Goal: Complete application form: Complete application form

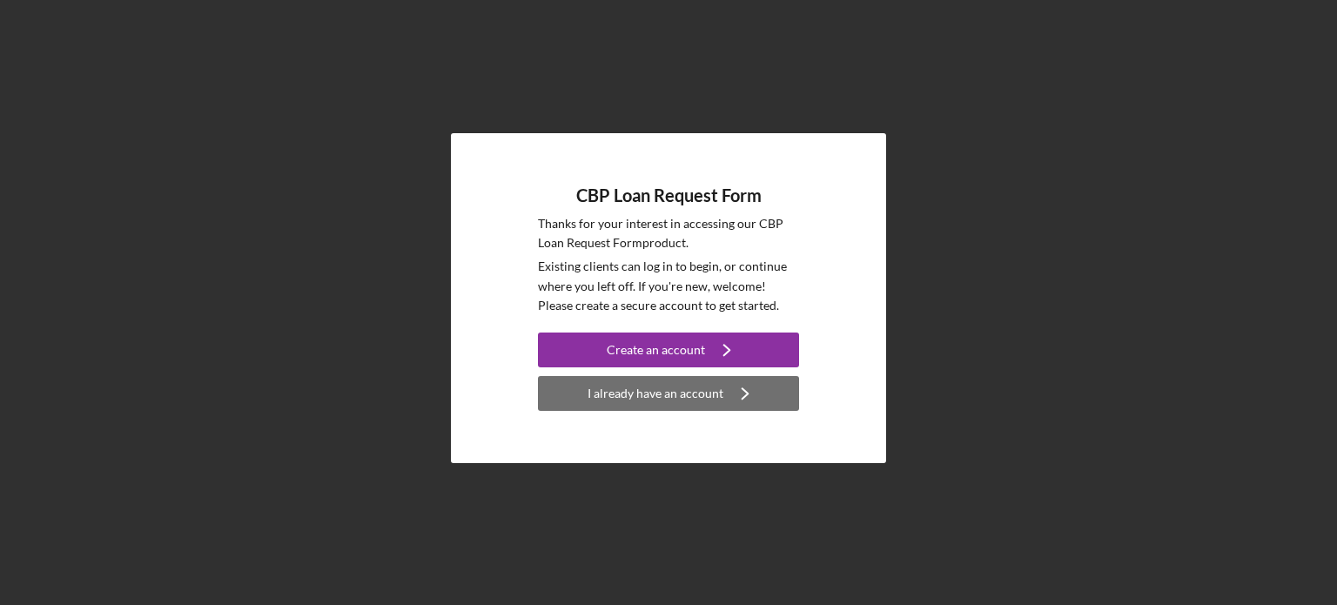
click at [668, 403] on div "I already have an account" at bounding box center [656, 393] width 136 height 35
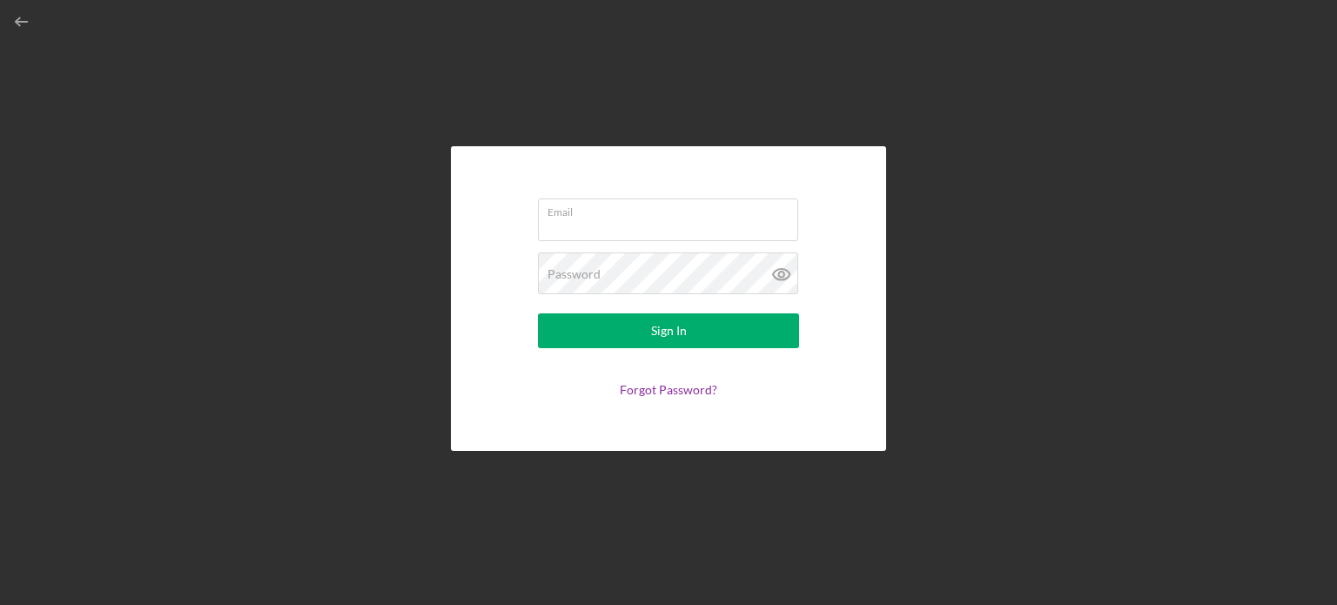
type input "[EMAIL_ADDRESS][DOMAIN_NAME]"
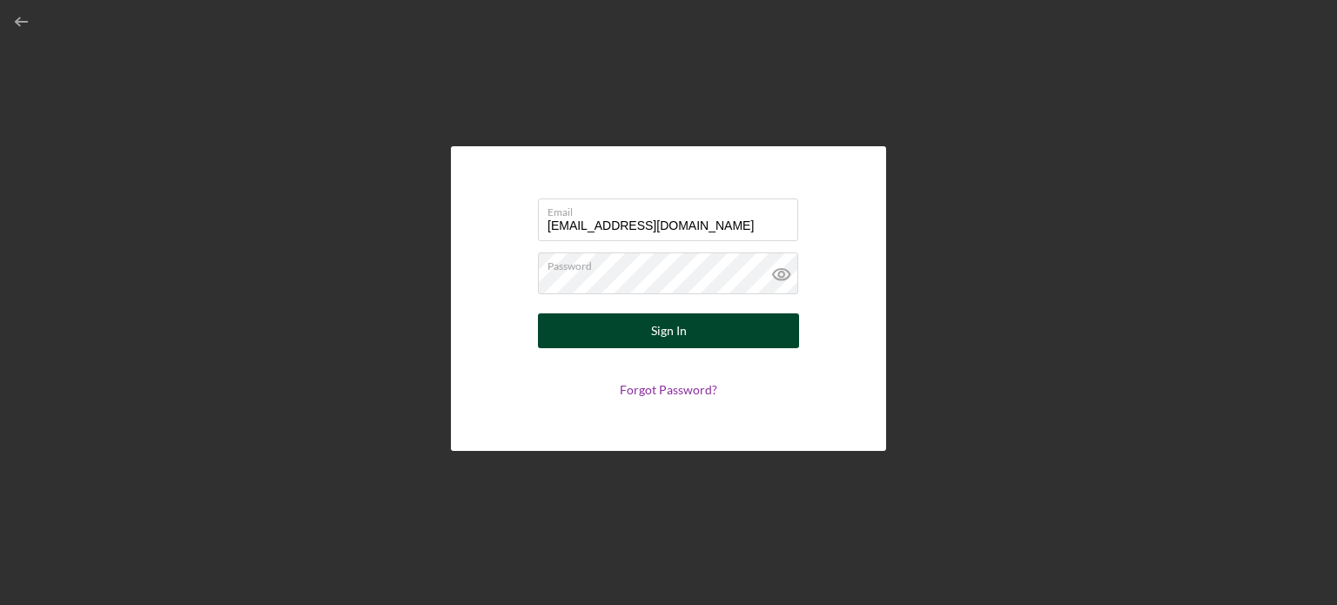
click at [658, 334] on div "Sign In" at bounding box center [669, 330] width 36 height 35
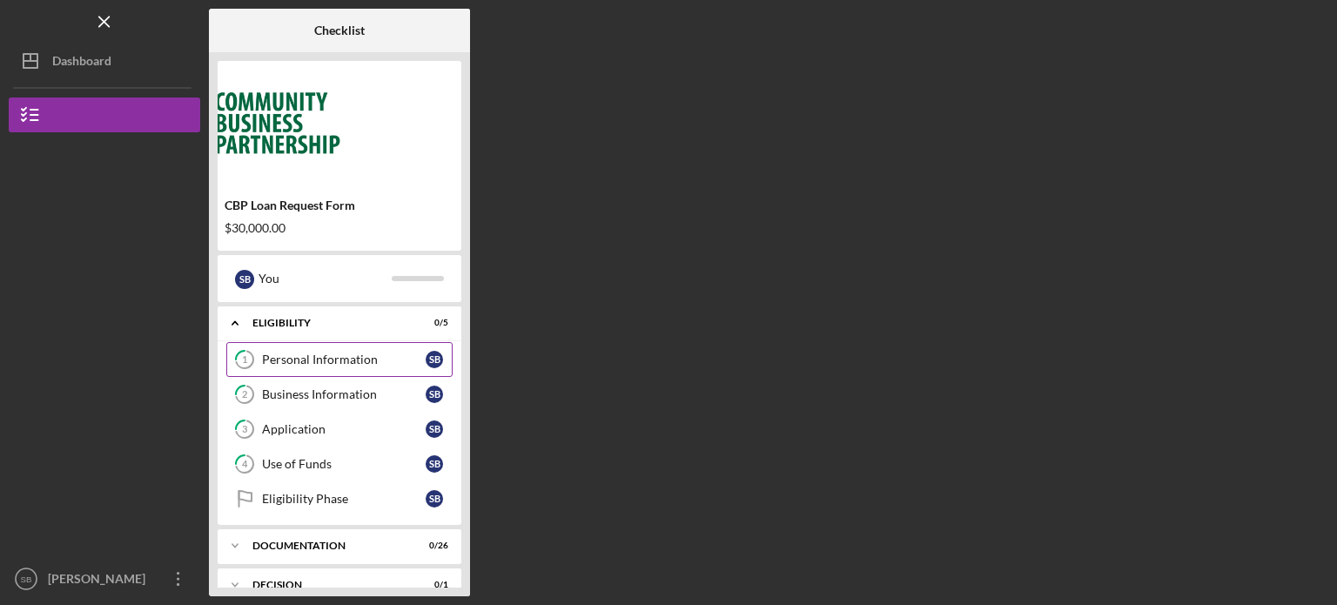
click at [353, 358] on div "Personal Information" at bounding box center [344, 360] width 164 height 14
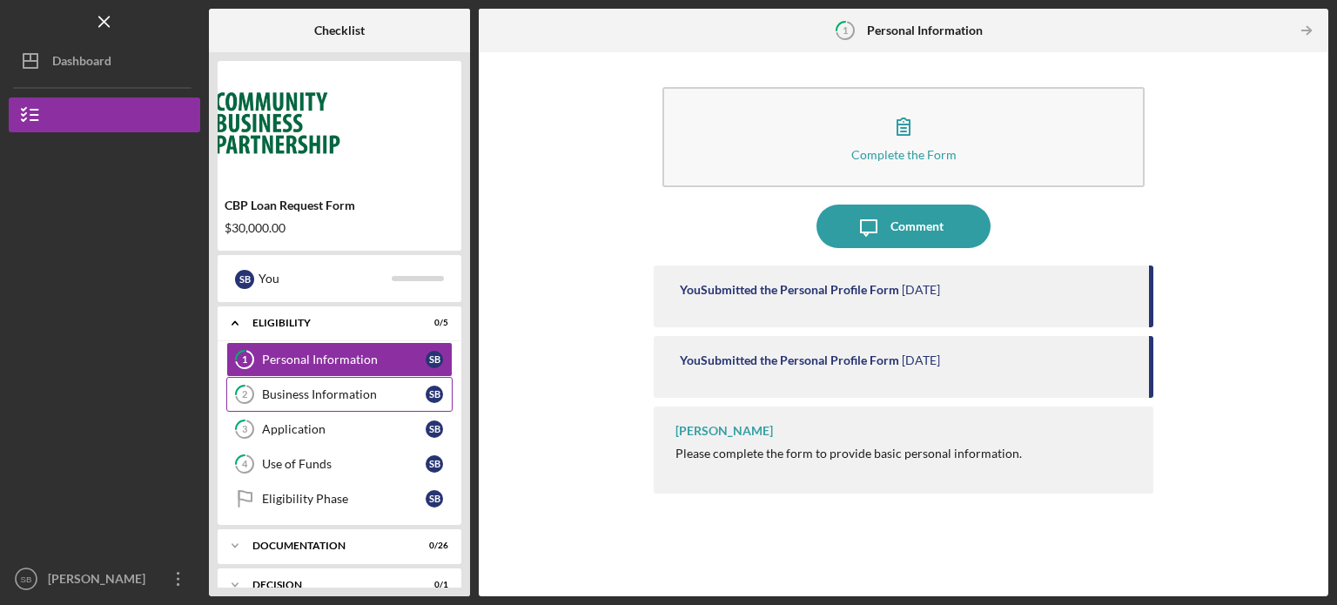
click at [351, 395] on div "Business Information" at bounding box center [344, 394] width 164 height 14
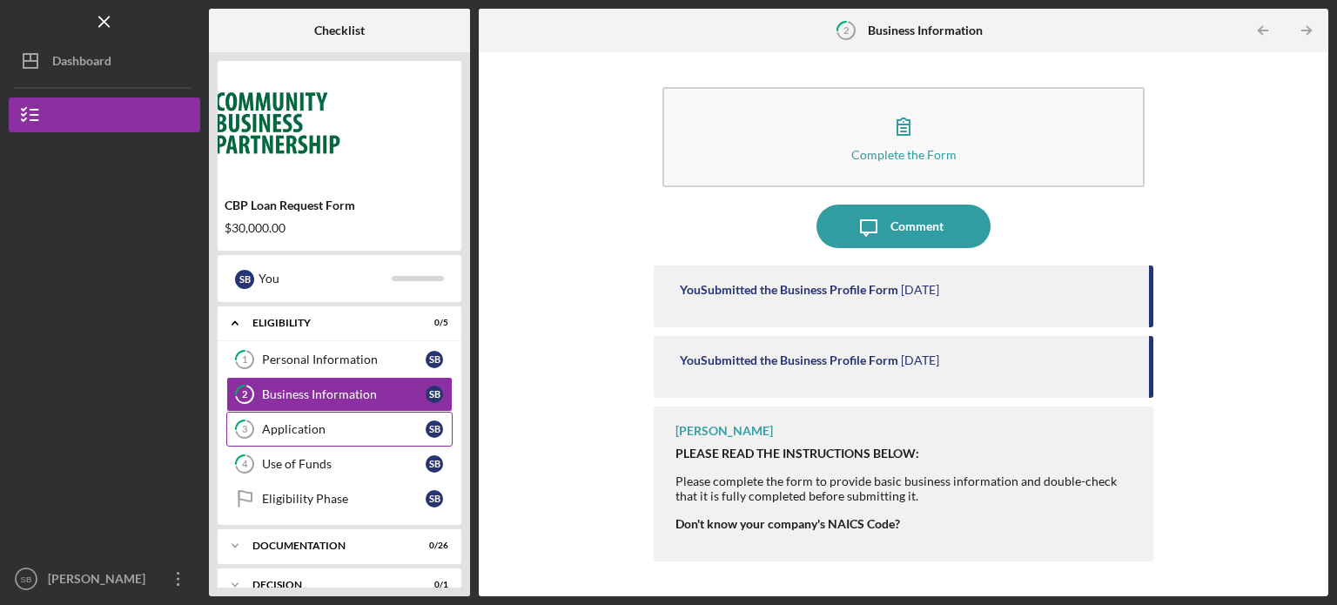
click at [350, 432] on div "Application" at bounding box center [344, 429] width 164 height 14
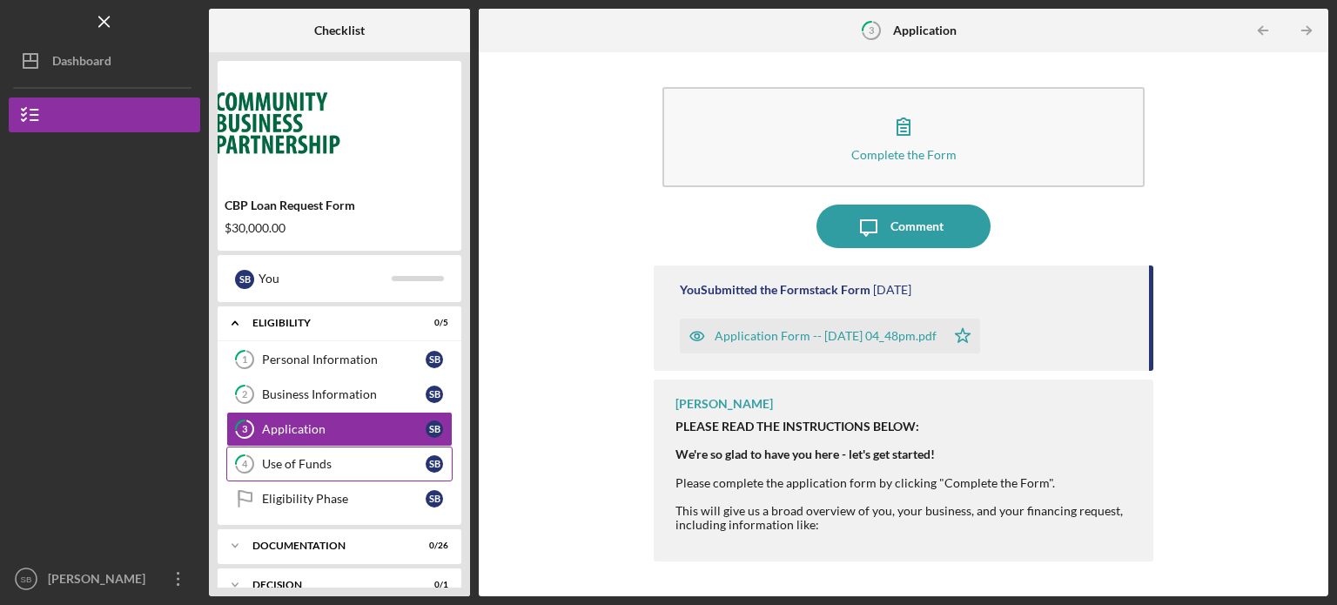
click at [352, 466] on div "Use of Funds" at bounding box center [344, 464] width 164 height 14
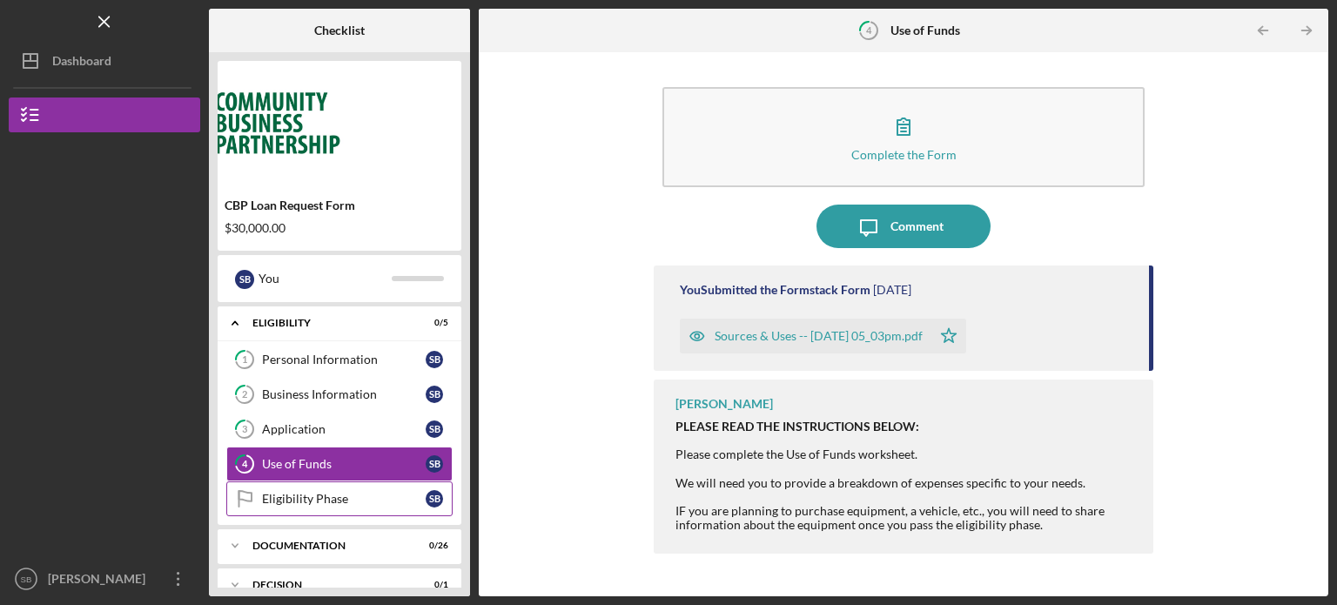
click at [373, 498] on div "Eligibility Phase" at bounding box center [344, 499] width 164 height 14
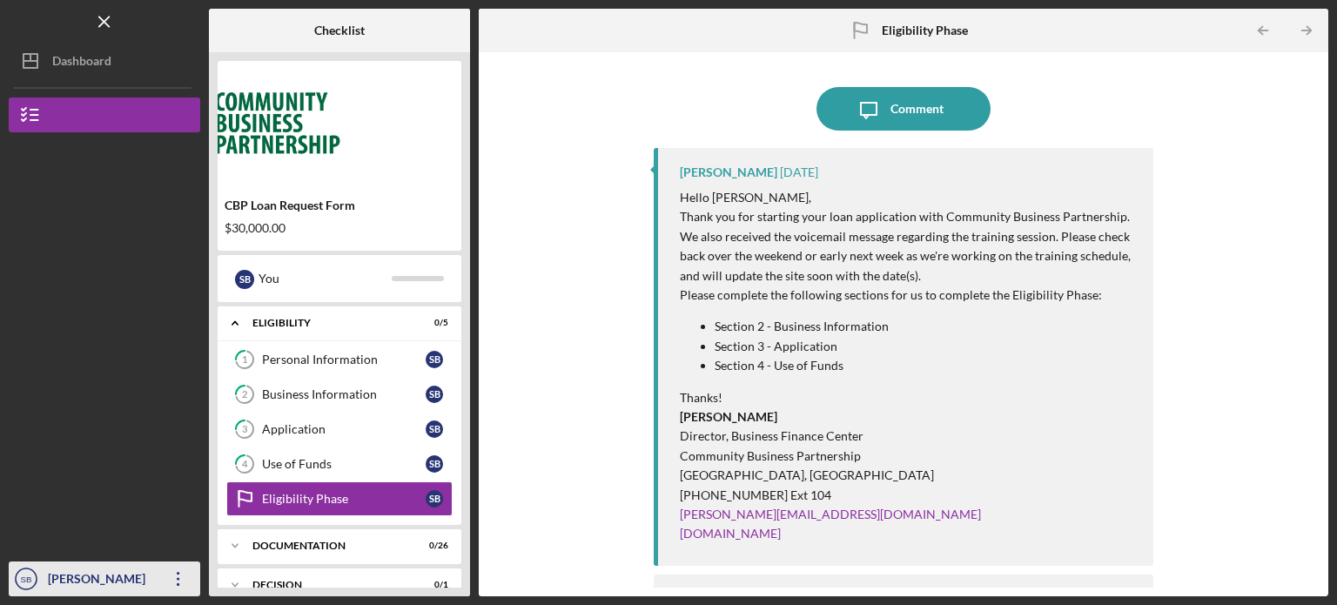
click at [178, 568] on icon "Icon/Overflow" at bounding box center [179, 579] width 44 height 44
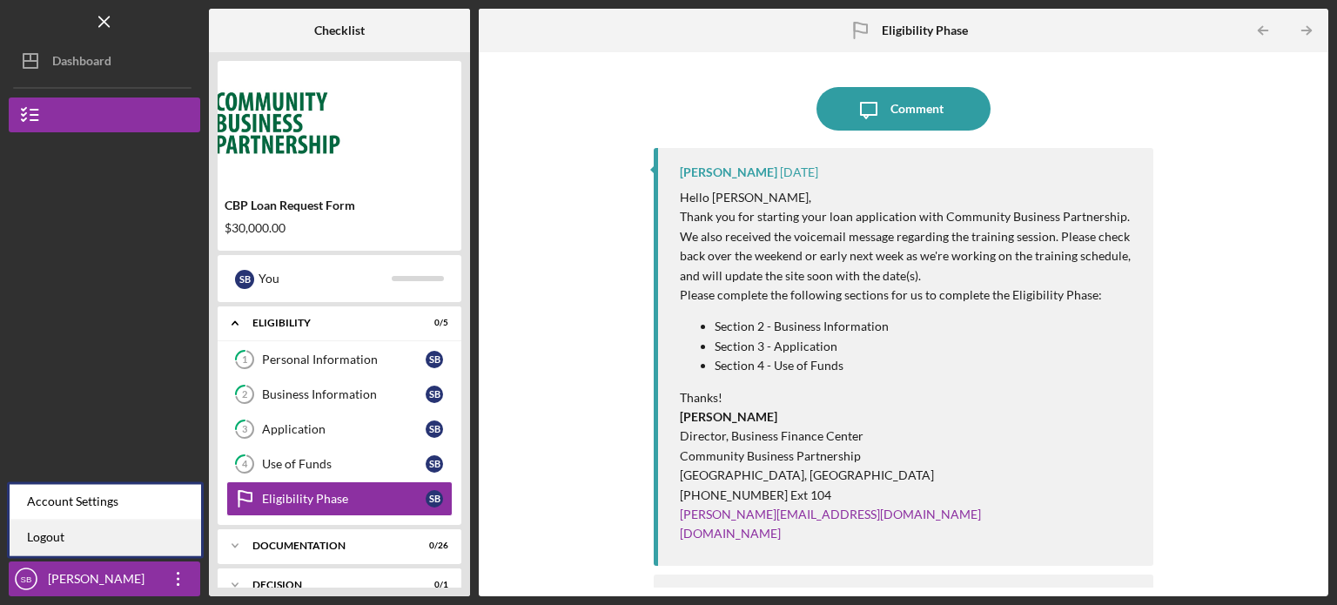
click at [159, 529] on link "Logout" at bounding box center [105, 538] width 191 height 36
